Goal: Task Accomplishment & Management: Use online tool/utility

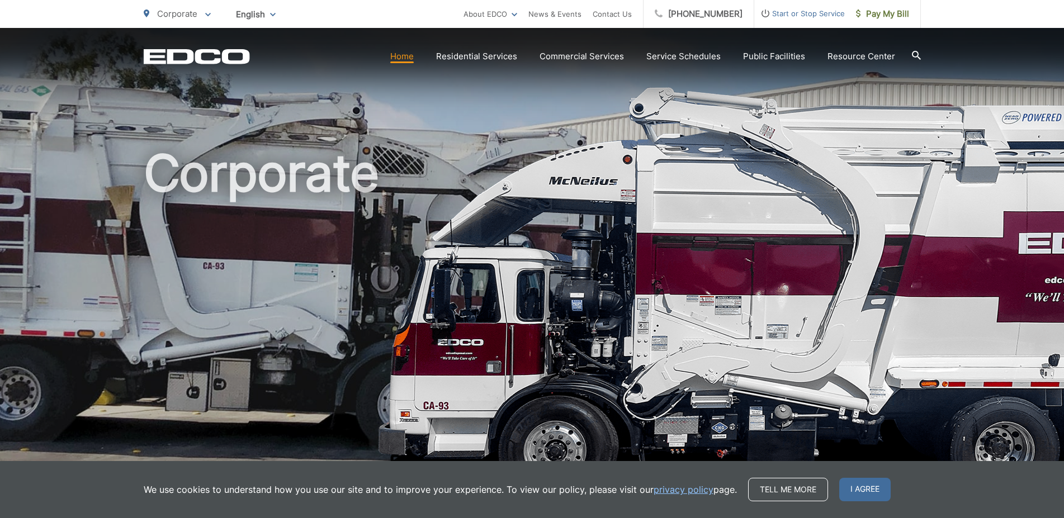
click at [915, 55] on icon at bounding box center [916, 55] width 9 height 9
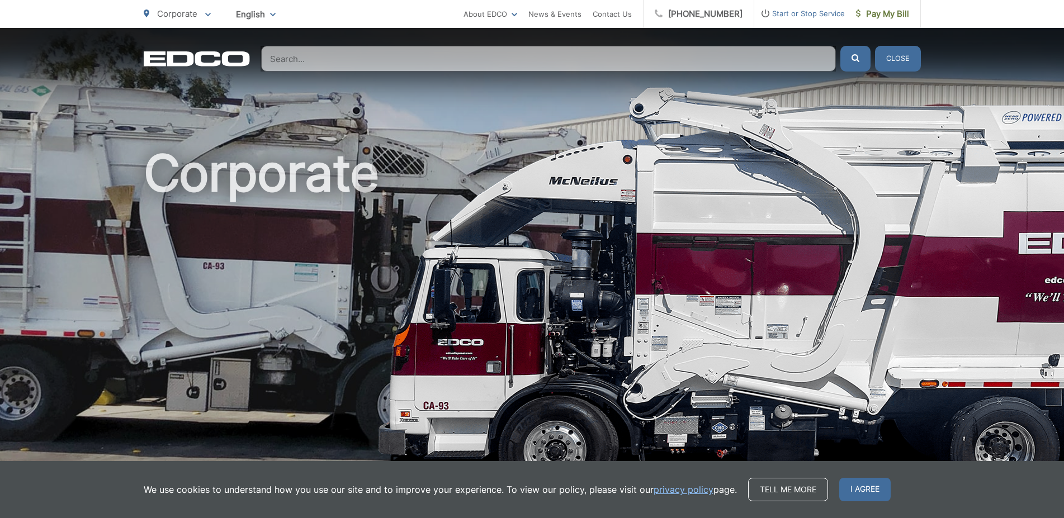
click at [333, 60] on input "Search" at bounding box center [548, 59] width 575 height 26
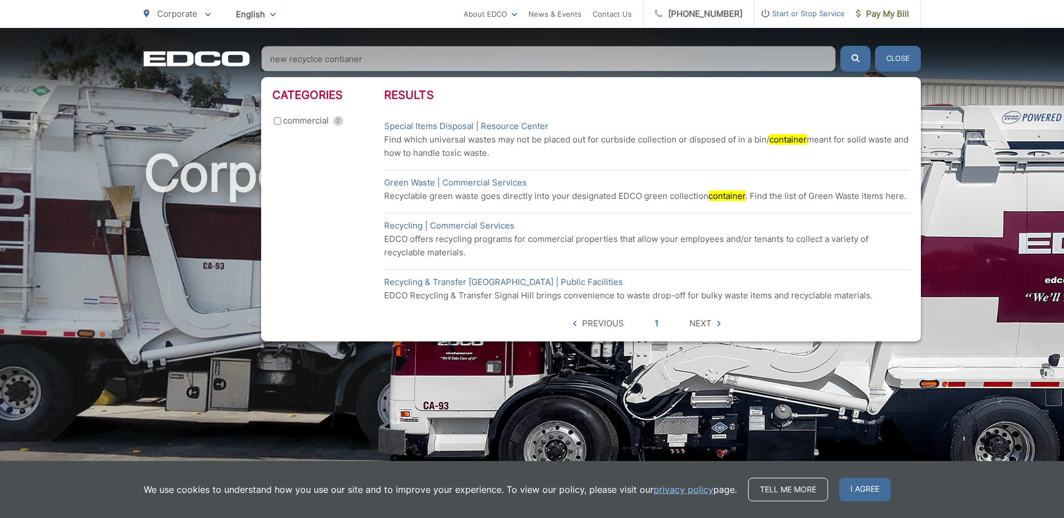
type input "new recyclce contianer"
click at [840, 46] on button "submit" at bounding box center [855, 59] width 30 height 26
click at [852, 59] on icon "submit" at bounding box center [855, 58] width 8 height 8
click at [1013, 84] on div "Corporate" at bounding box center [532, 258] width 1064 height 461
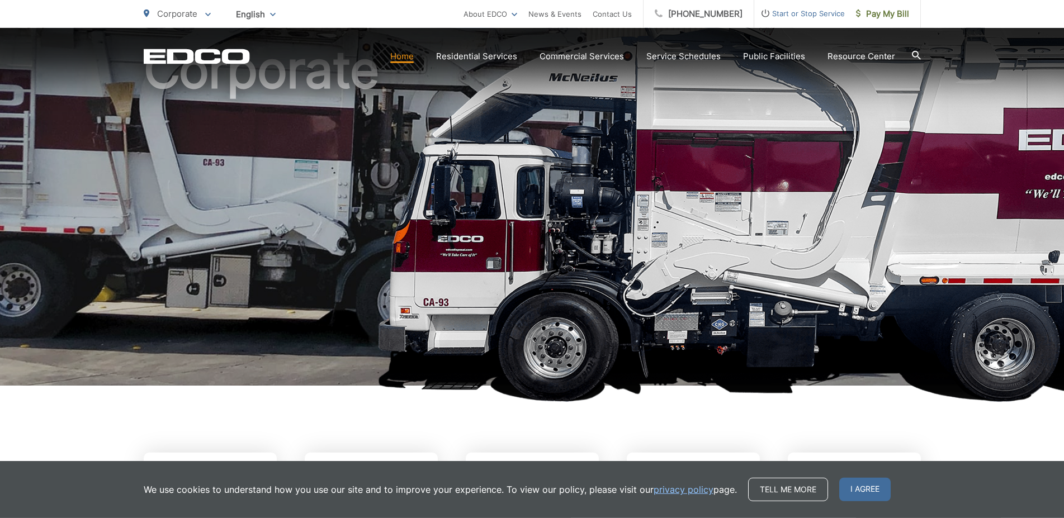
scroll to position [114, 0]
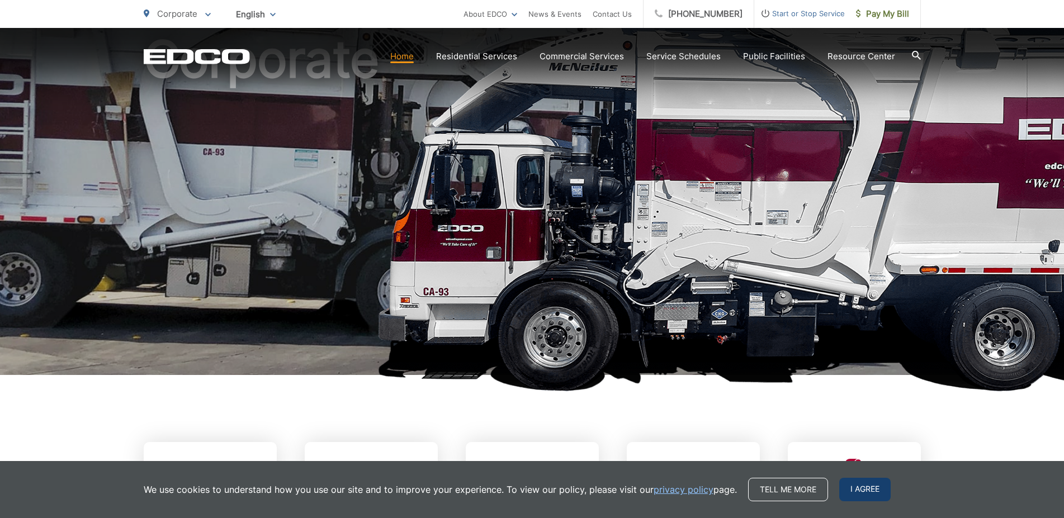
click at [862, 490] on span "I agree" at bounding box center [864, 489] width 51 height 23
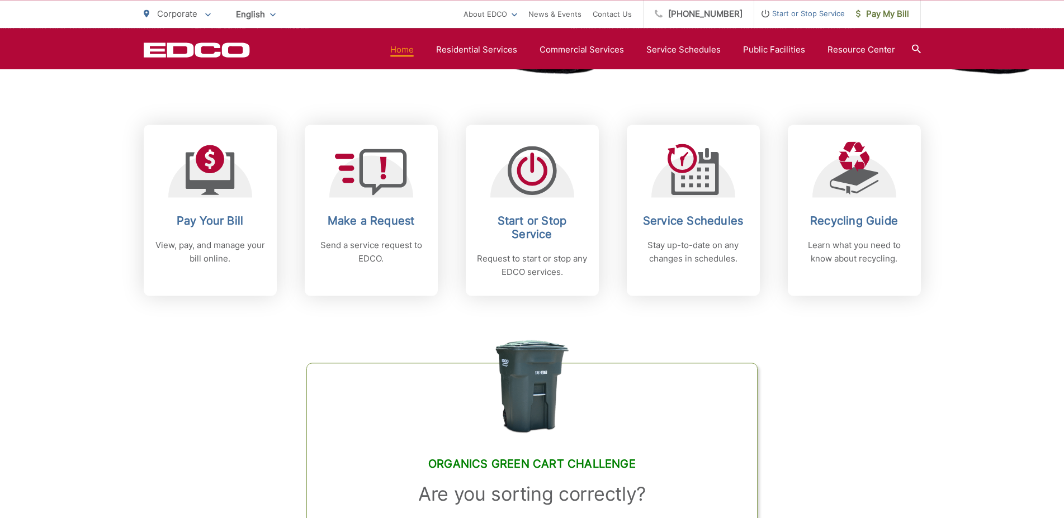
scroll to position [342, 0]
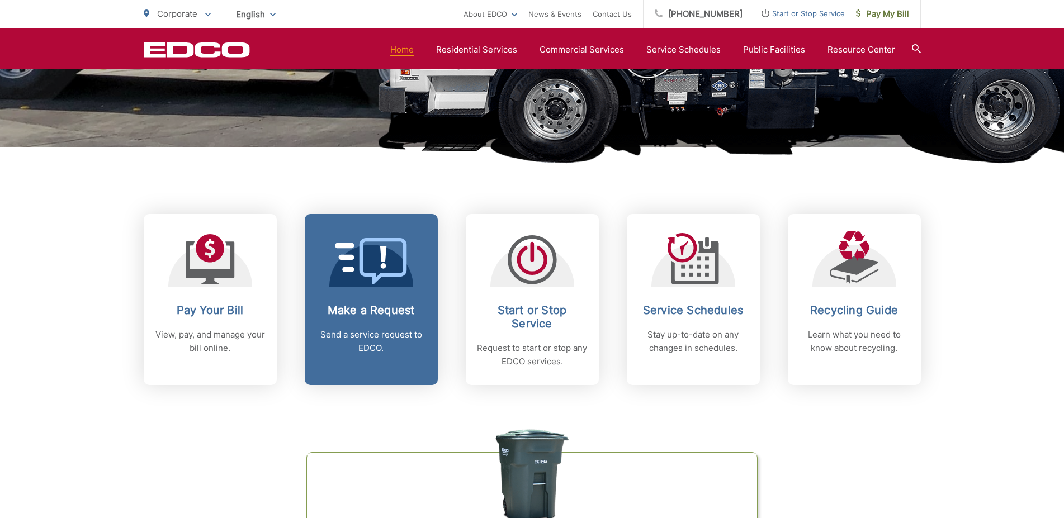
click at [386, 305] on h2 "Make a Request" at bounding box center [371, 310] width 111 height 13
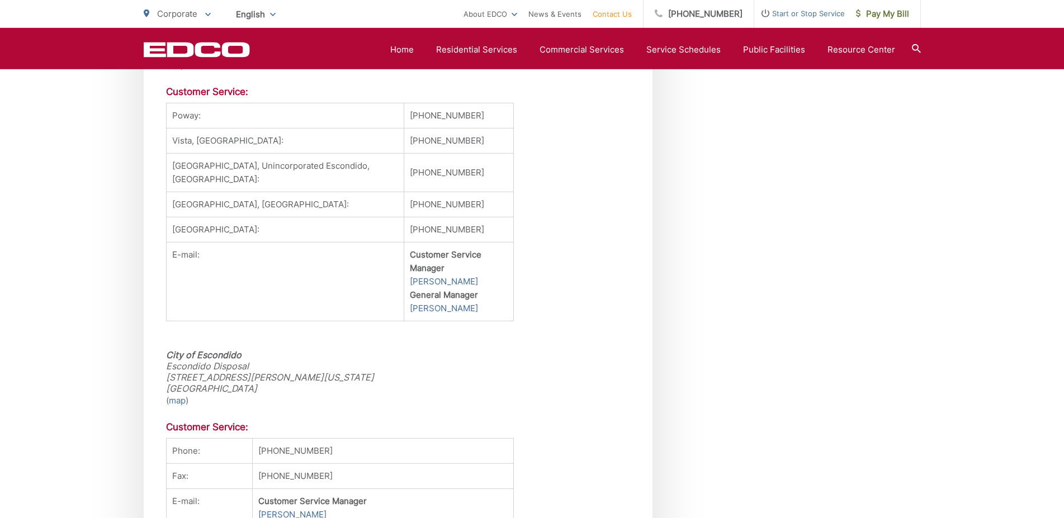
scroll to position [1083, 0]
